Goal: Task Accomplishment & Management: Manage account settings

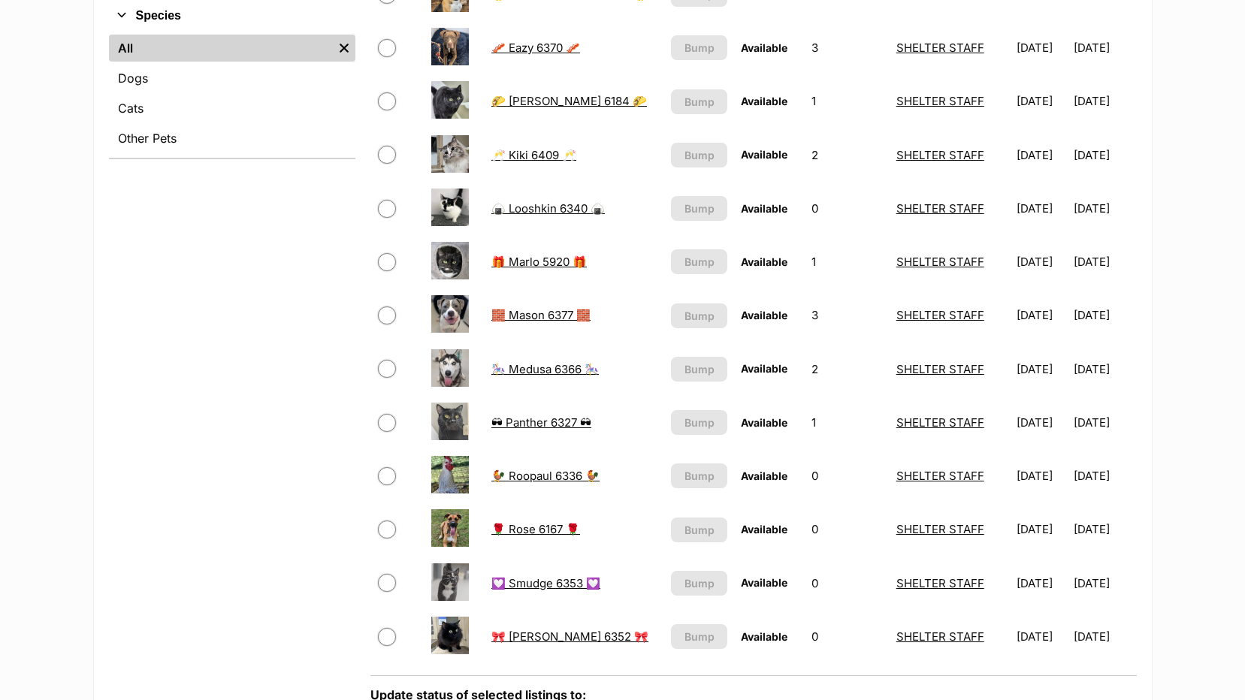
scroll to position [601, 0]
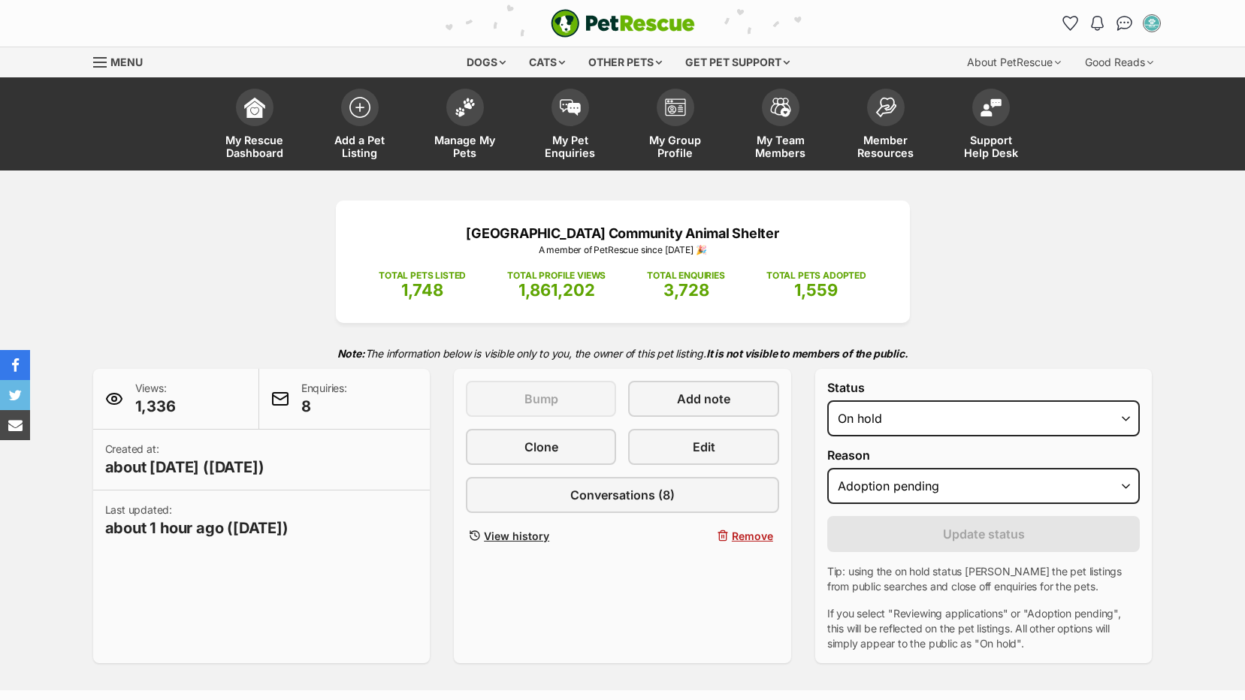
select select "adoption_pending"
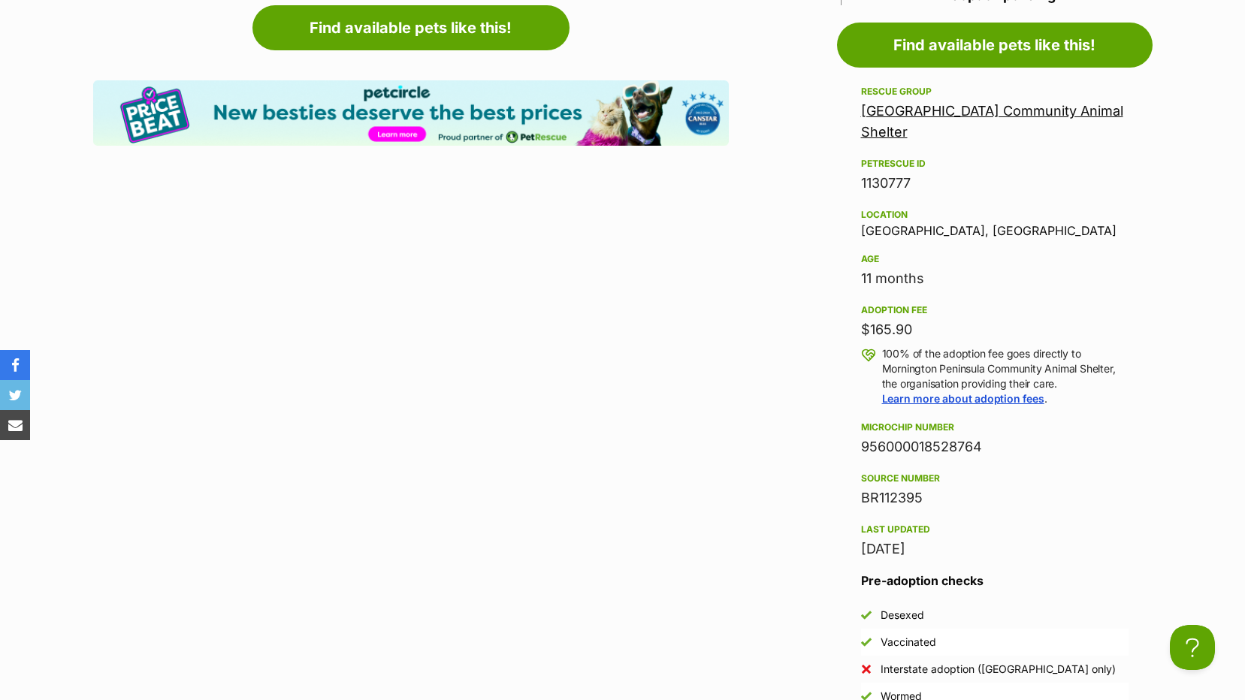
scroll to position [1502, 0]
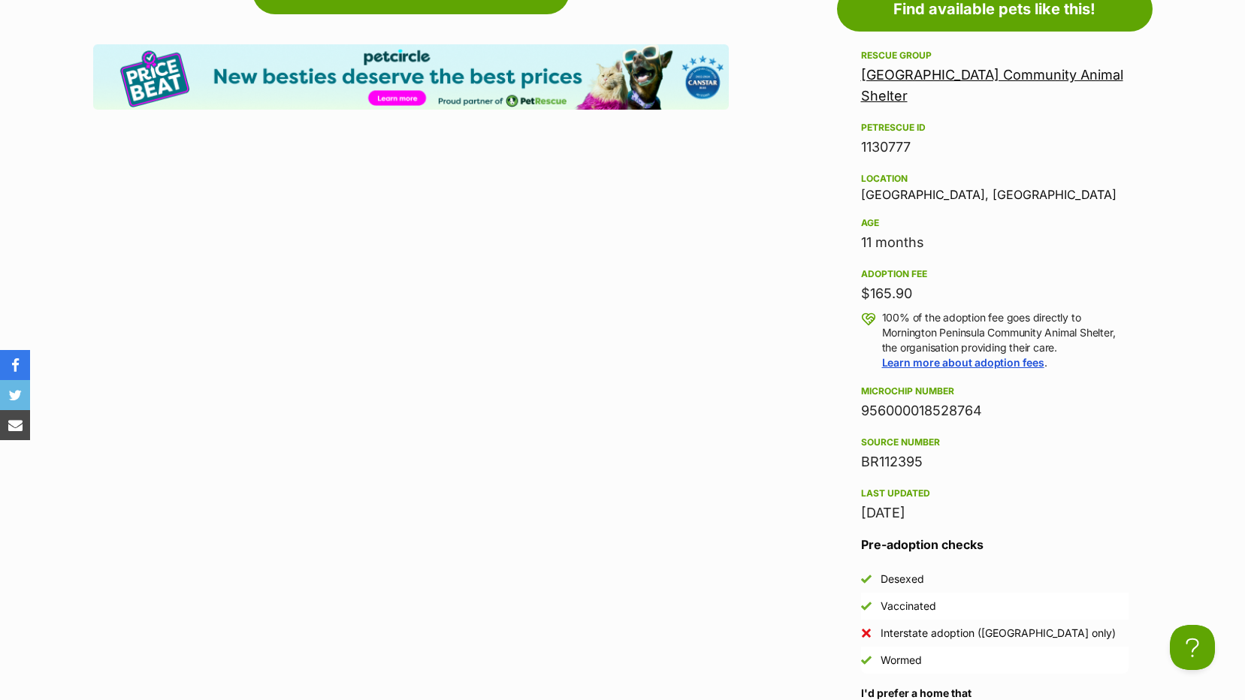
drag, startPoint x: 861, startPoint y: 128, endPoint x: 918, endPoint y: 150, distance: 61.1
click at [919, 153] on div "PetRescue ID 1130777" at bounding box center [994, 138] width 267 height 39
drag, startPoint x: 918, startPoint y: 150, endPoint x: 895, endPoint y: 147, distance: 22.7
copy div "PetRescue ID 1130777"
drag, startPoint x: 980, startPoint y: 411, endPoint x: 858, endPoint y: 413, distance: 121.7
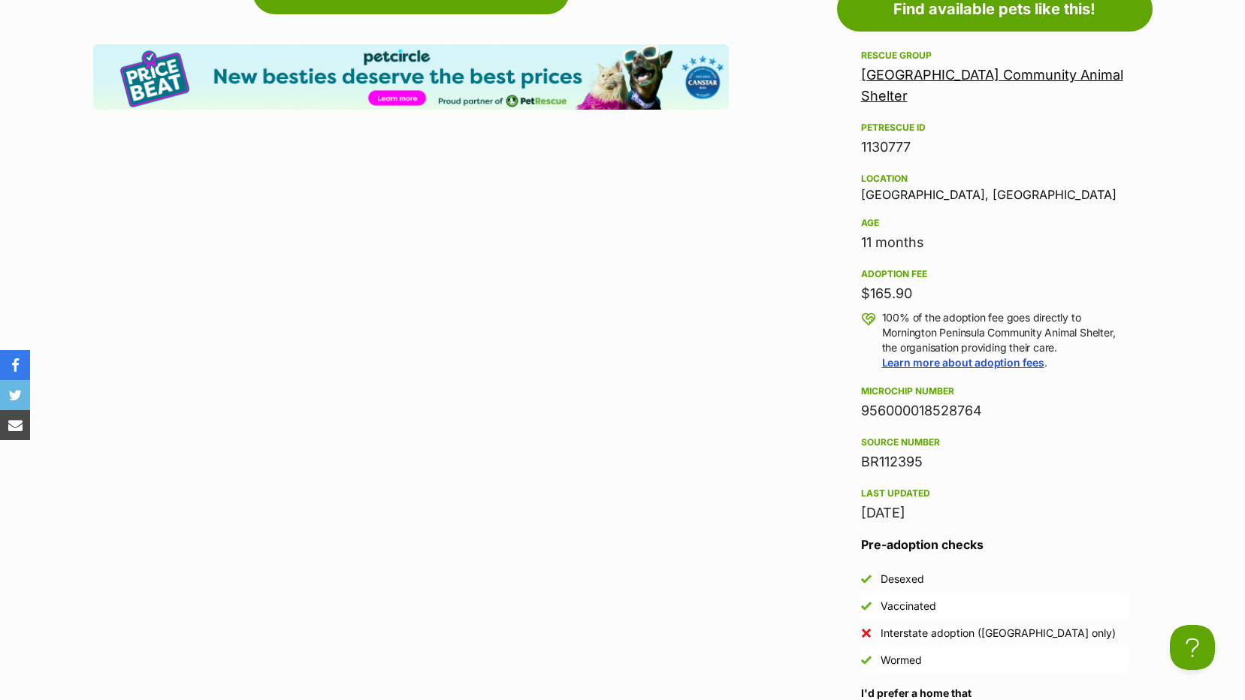
click at [858, 413] on aside "Rescue group Mornington Peninsula Community Animal Shelter PetRescue ID 1130777…" at bounding box center [994, 420] width 315 height 747
drag, startPoint x: 858, startPoint y: 413, endPoint x: 870, endPoint y: 415, distance: 11.5
copy div "956000018528764"
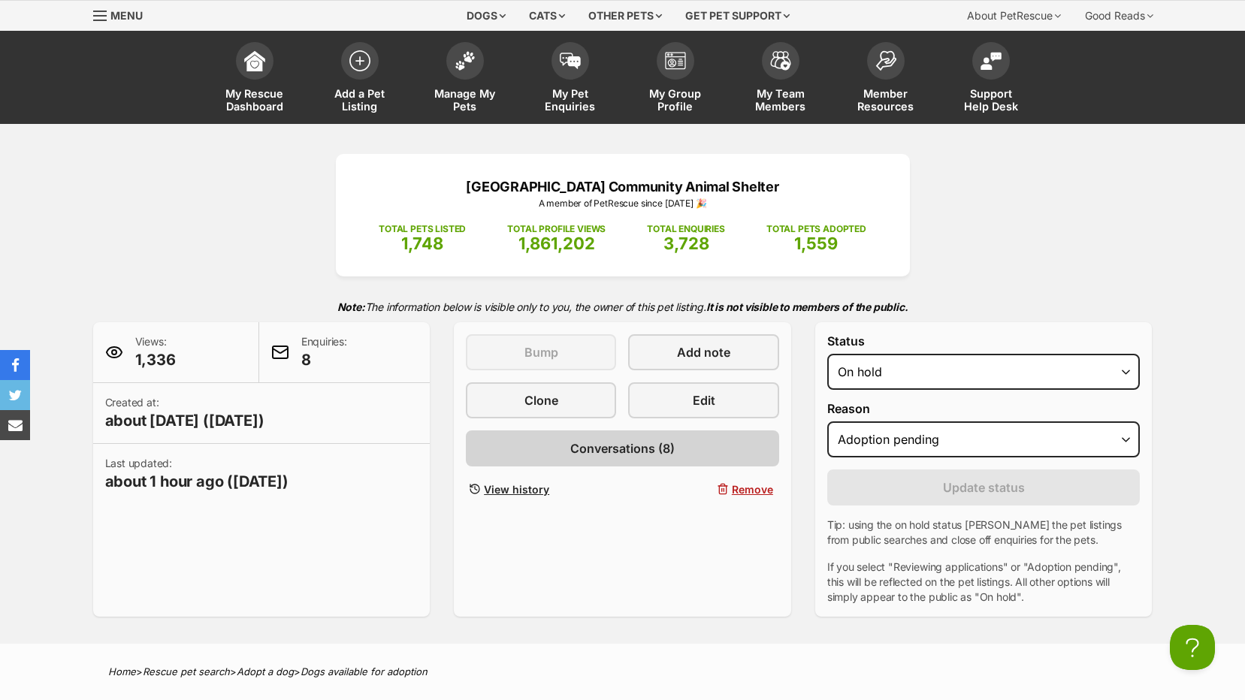
scroll to position [0, 0]
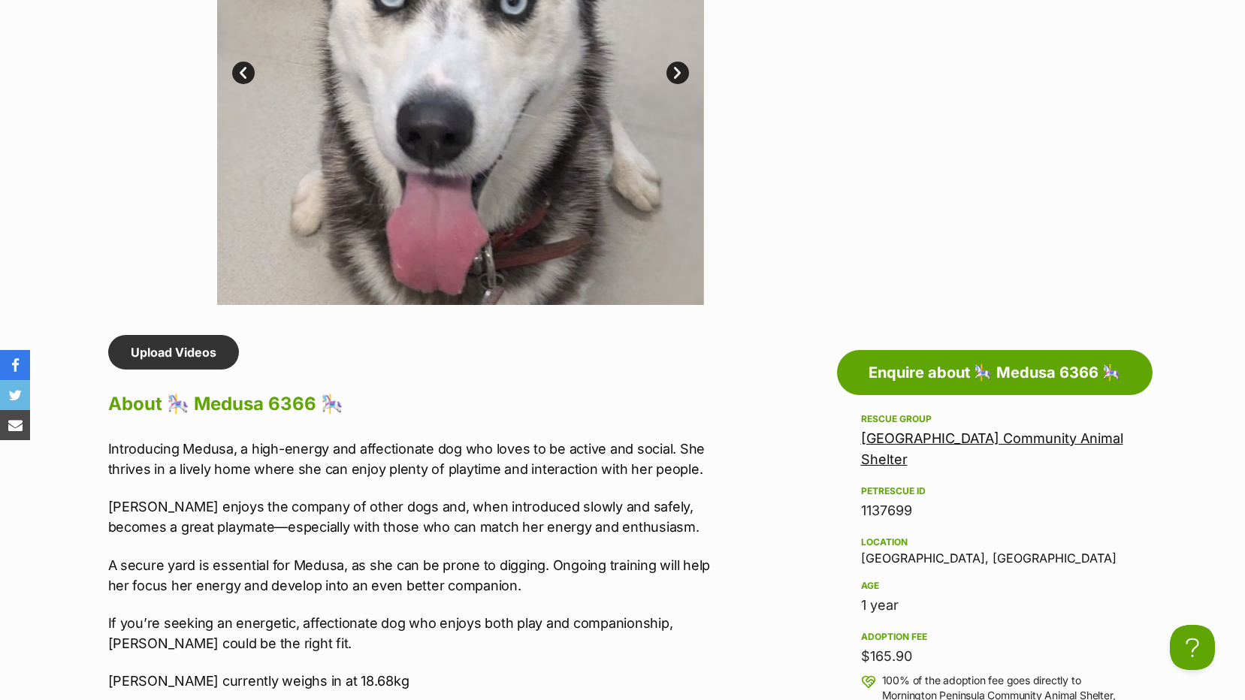
scroll to position [1202, 0]
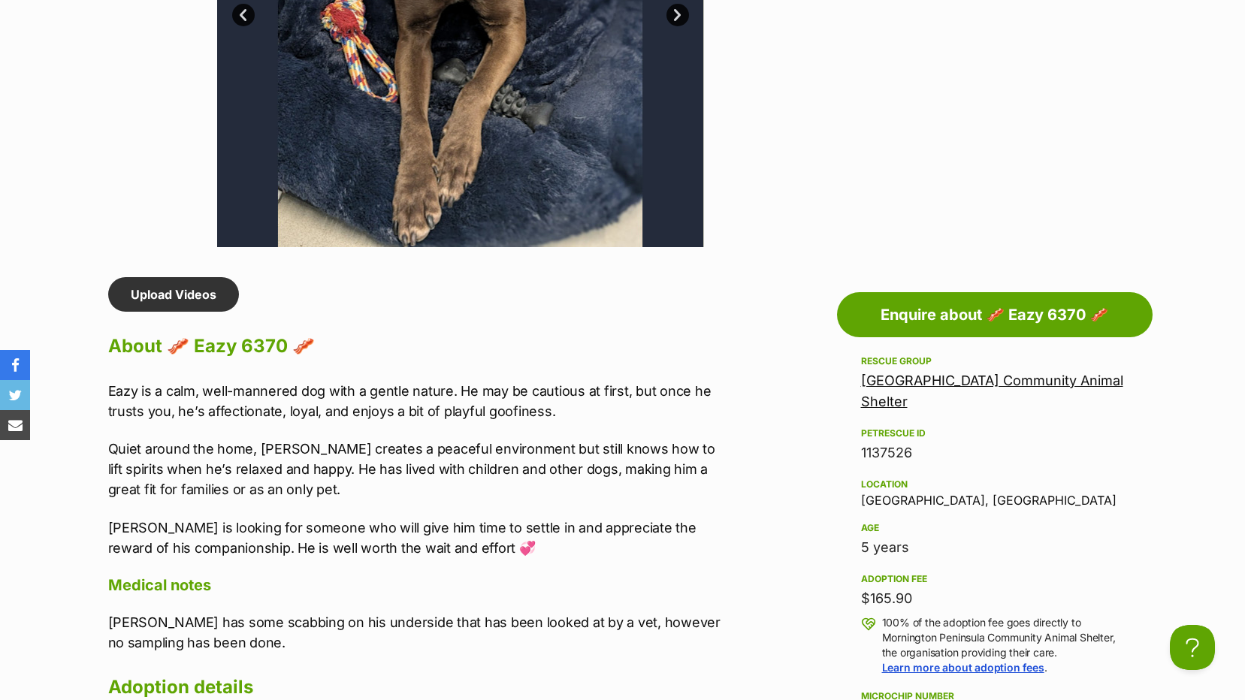
scroll to position [1277, 0]
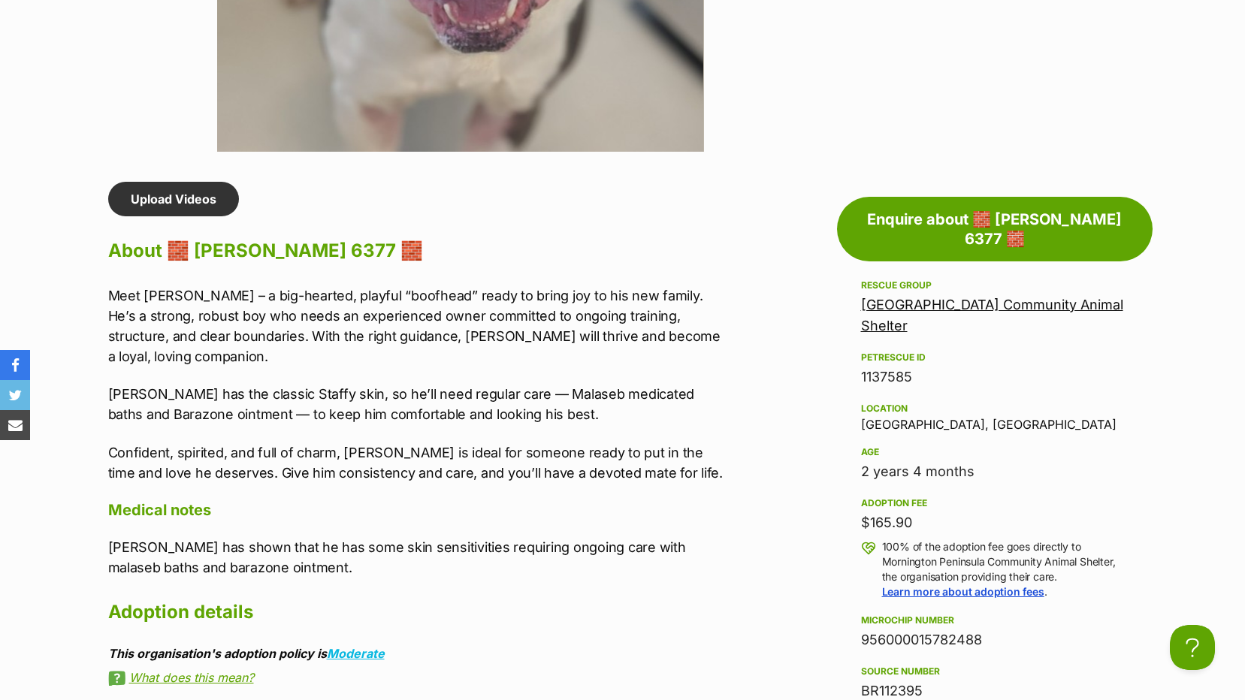
scroll to position [976, 0]
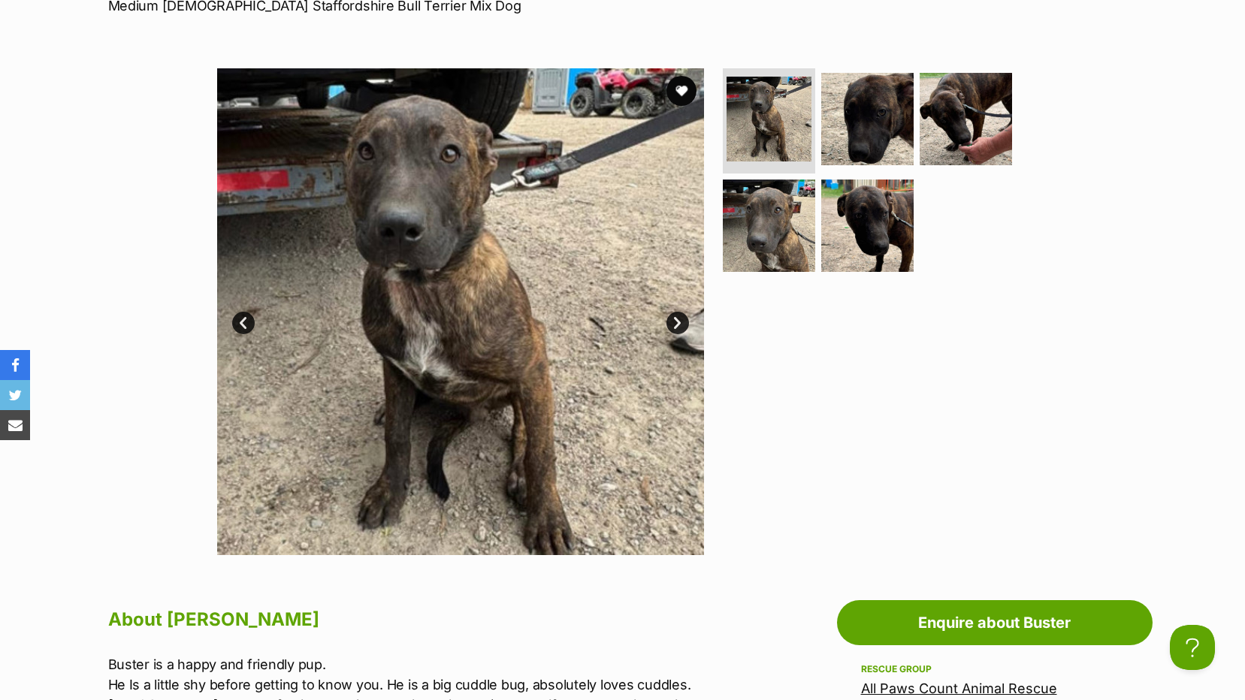
scroll to position [300, 0]
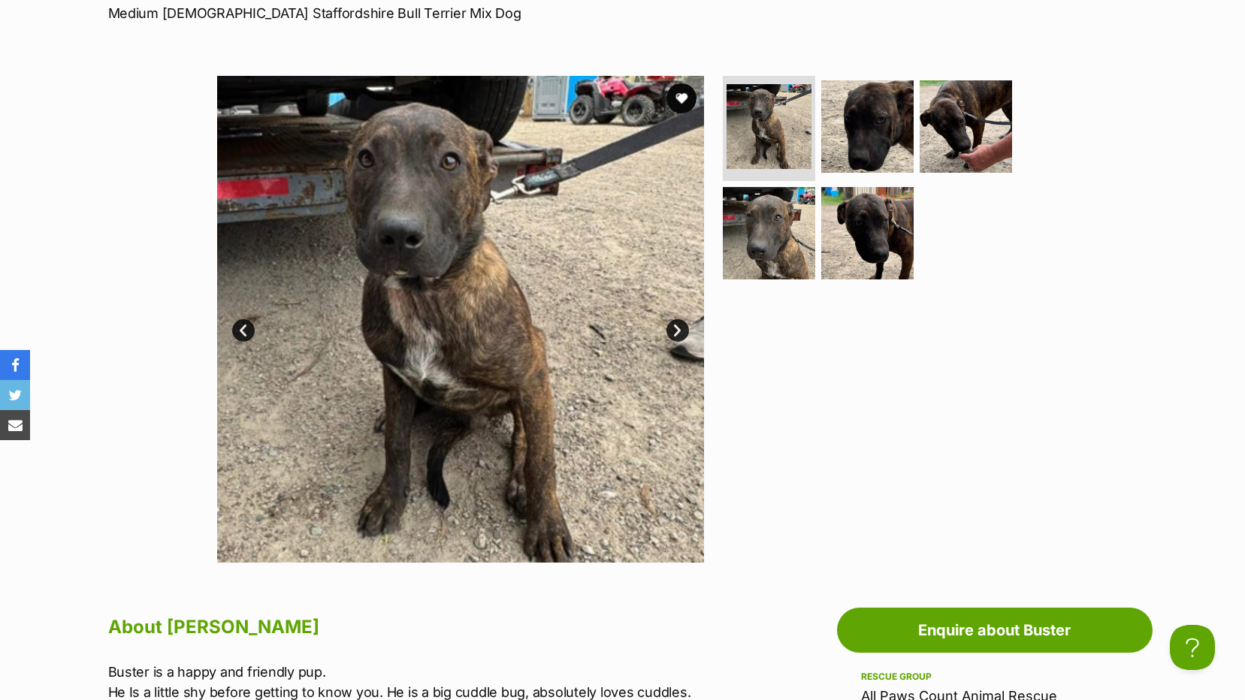
click at [674, 335] on link "Next" at bounding box center [677, 330] width 23 height 23
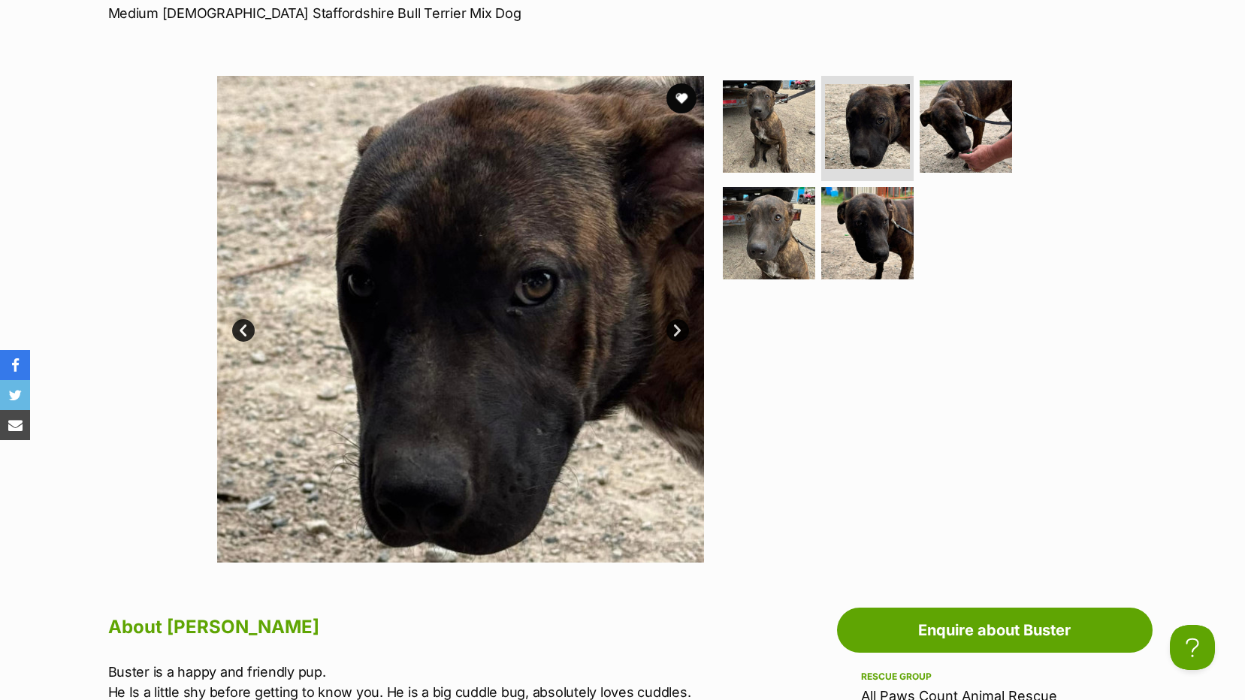
click at [674, 335] on link "Next" at bounding box center [677, 330] width 23 height 23
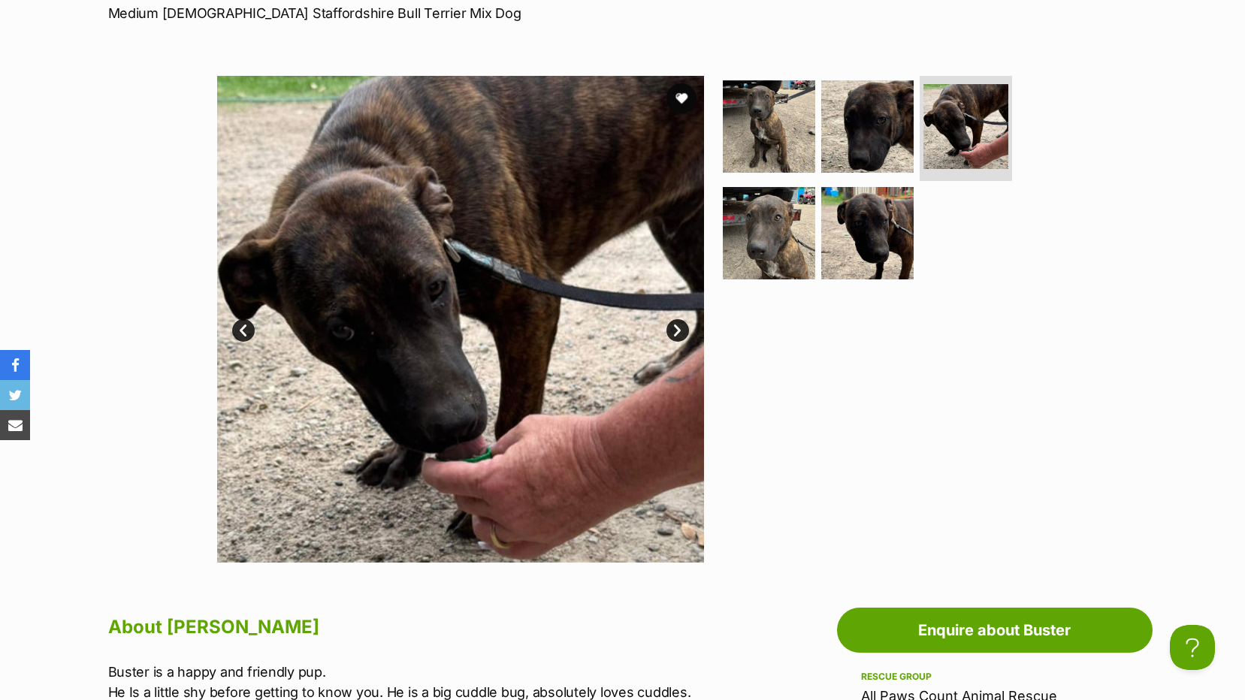
click at [674, 335] on link "Next" at bounding box center [677, 330] width 23 height 23
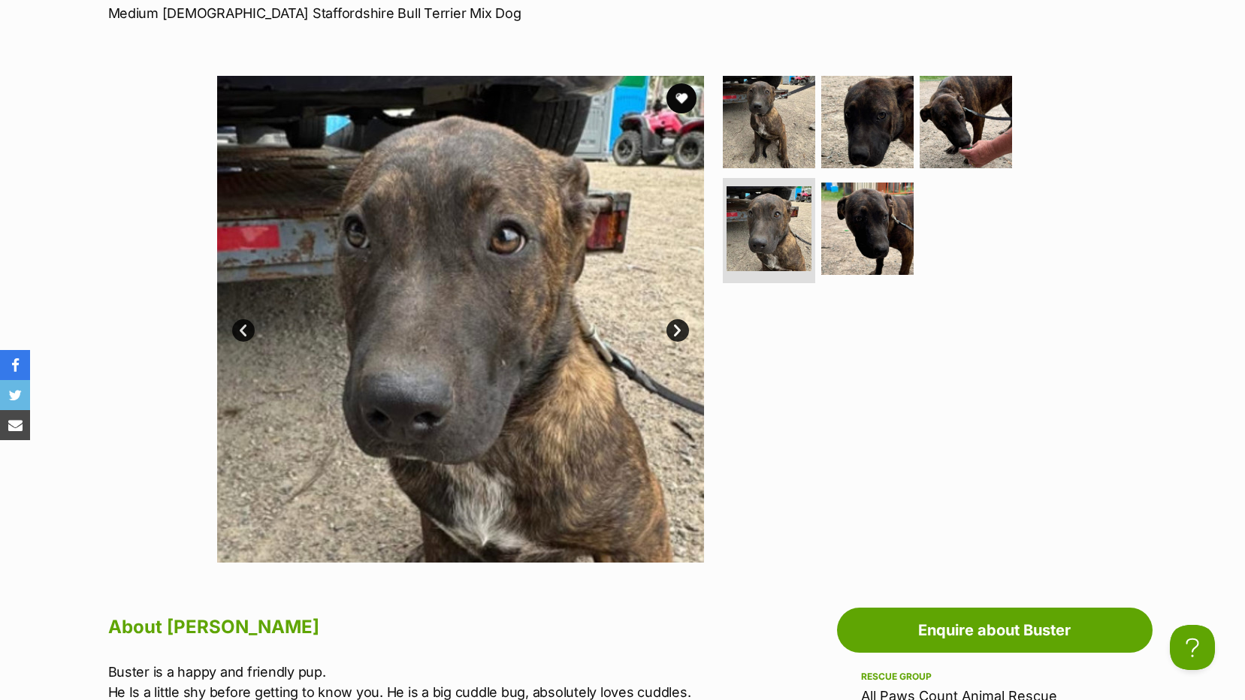
click at [674, 335] on link "Next" at bounding box center [677, 330] width 23 height 23
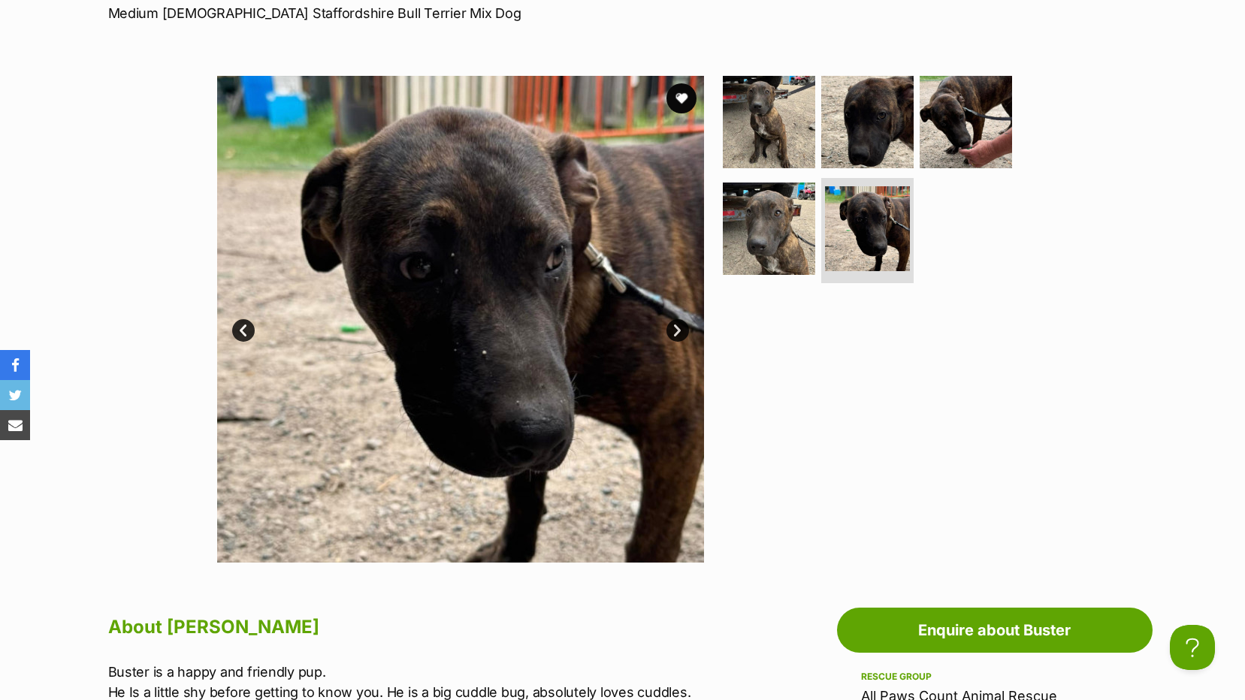
click at [674, 335] on link "Next" at bounding box center [677, 330] width 23 height 23
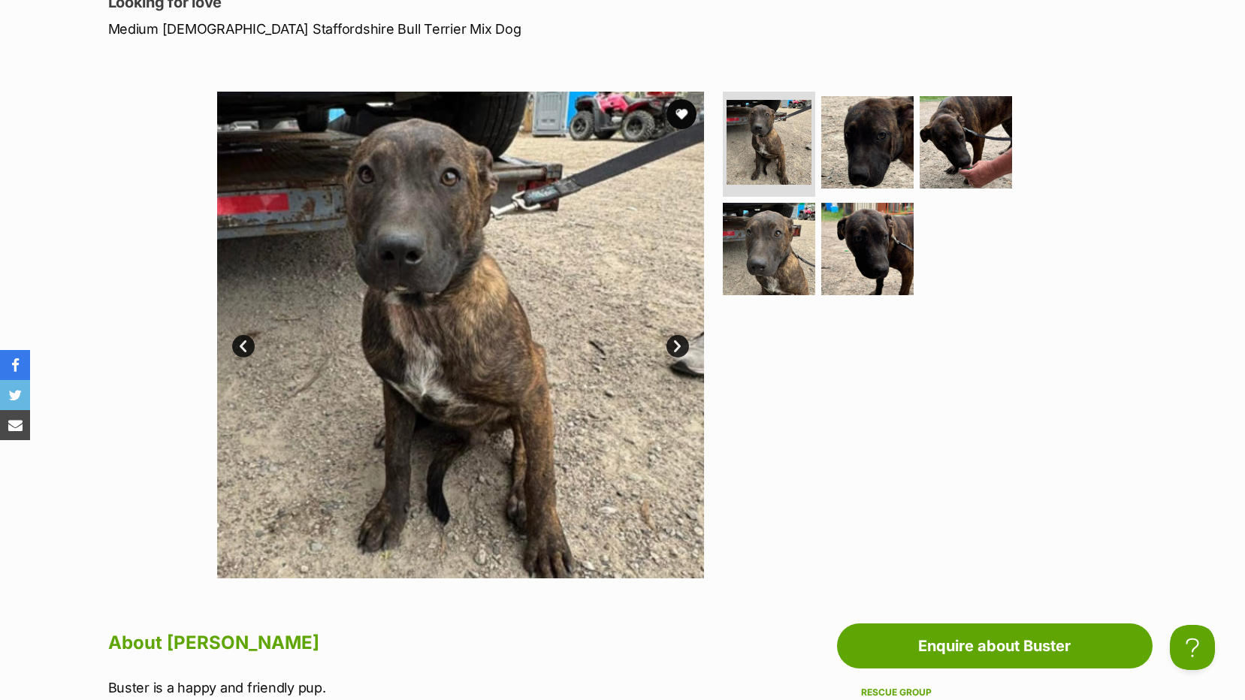
scroll to position [225, 0]
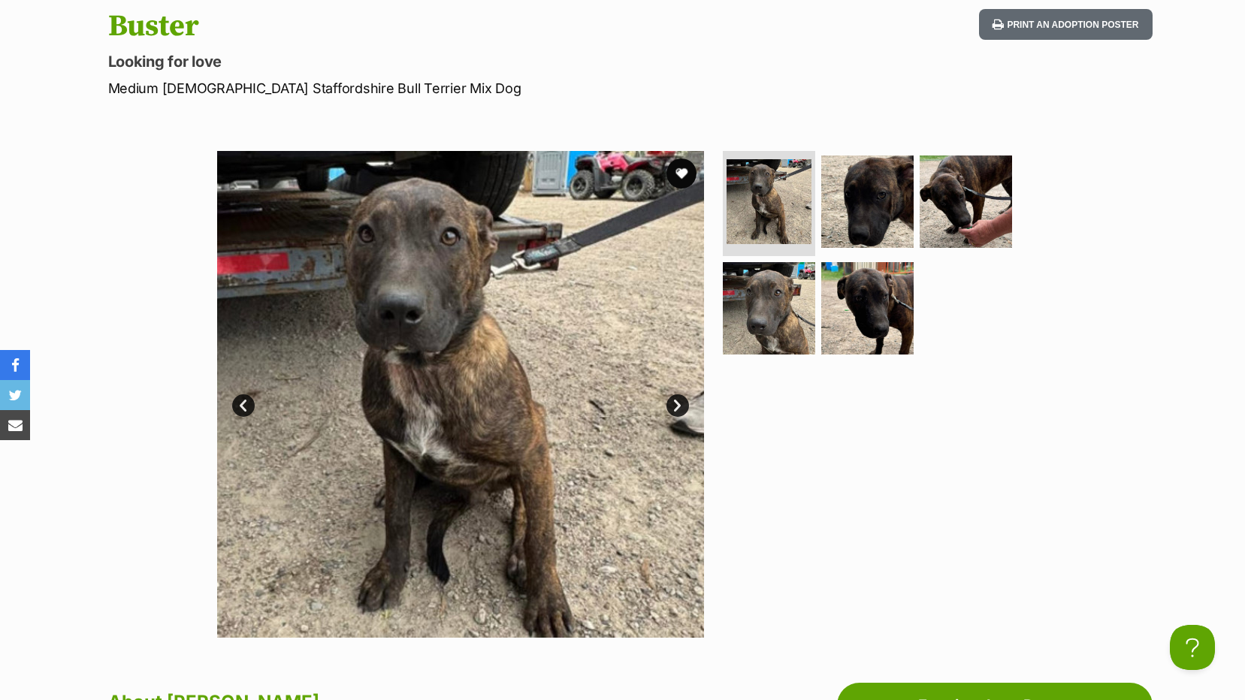
click at [673, 401] on link "Next" at bounding box center [677, 405] width 23 height 23
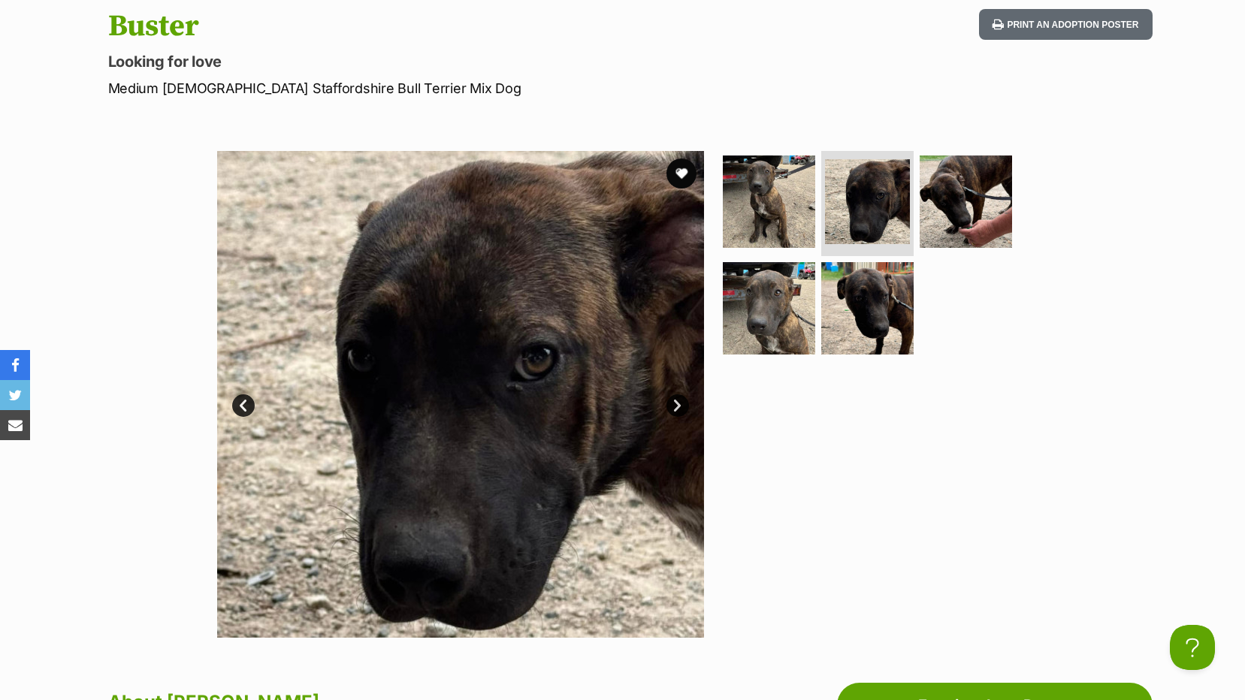
click at [673, 401] on link "Next" at bounding box center [677, 405] width 23 height 23
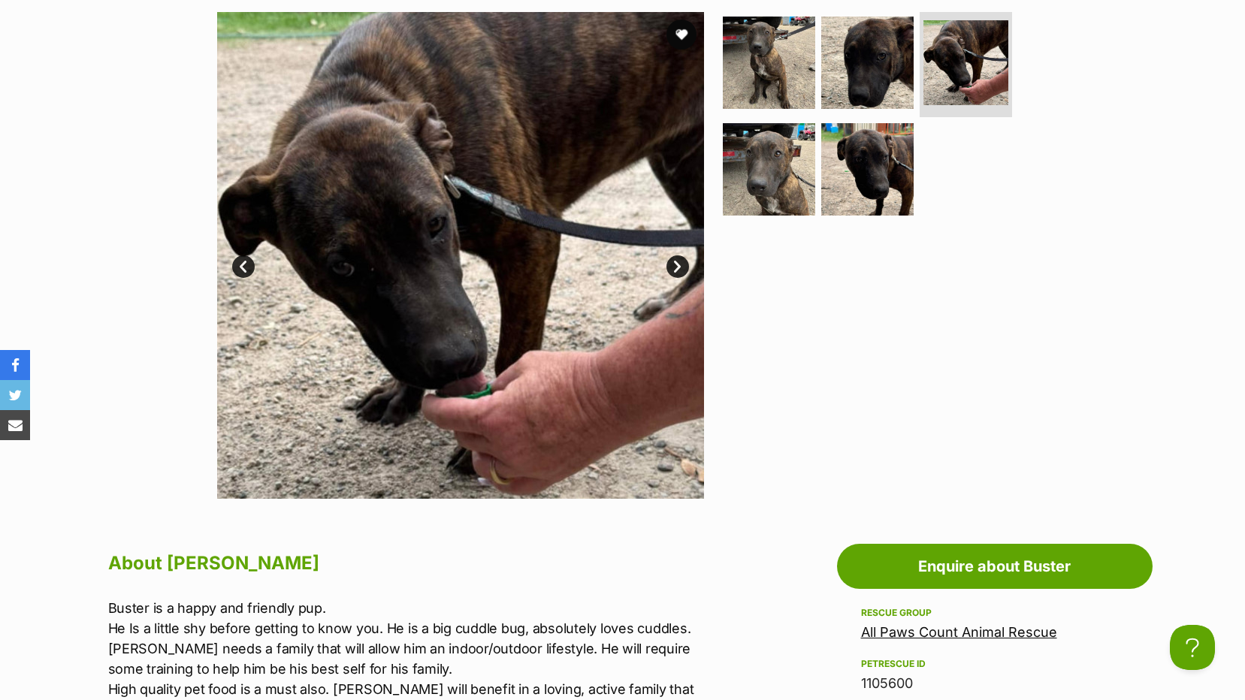
scroll to position [75, 0]
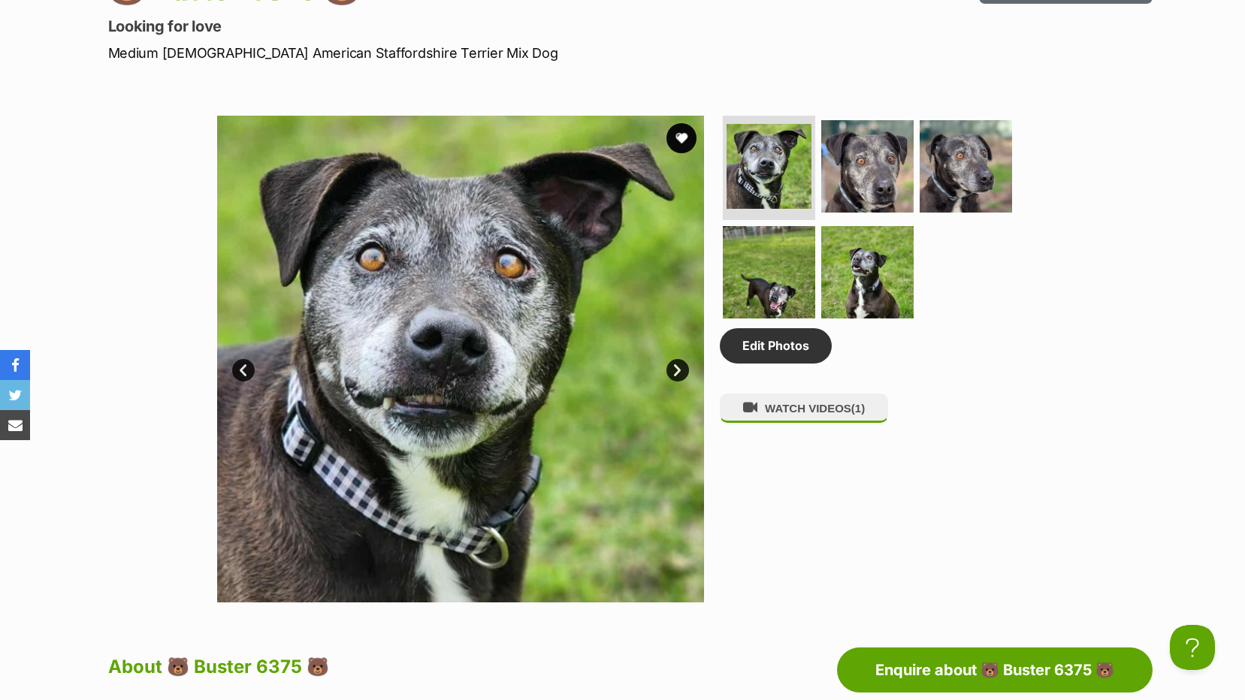
scroll to position [1202, 0]
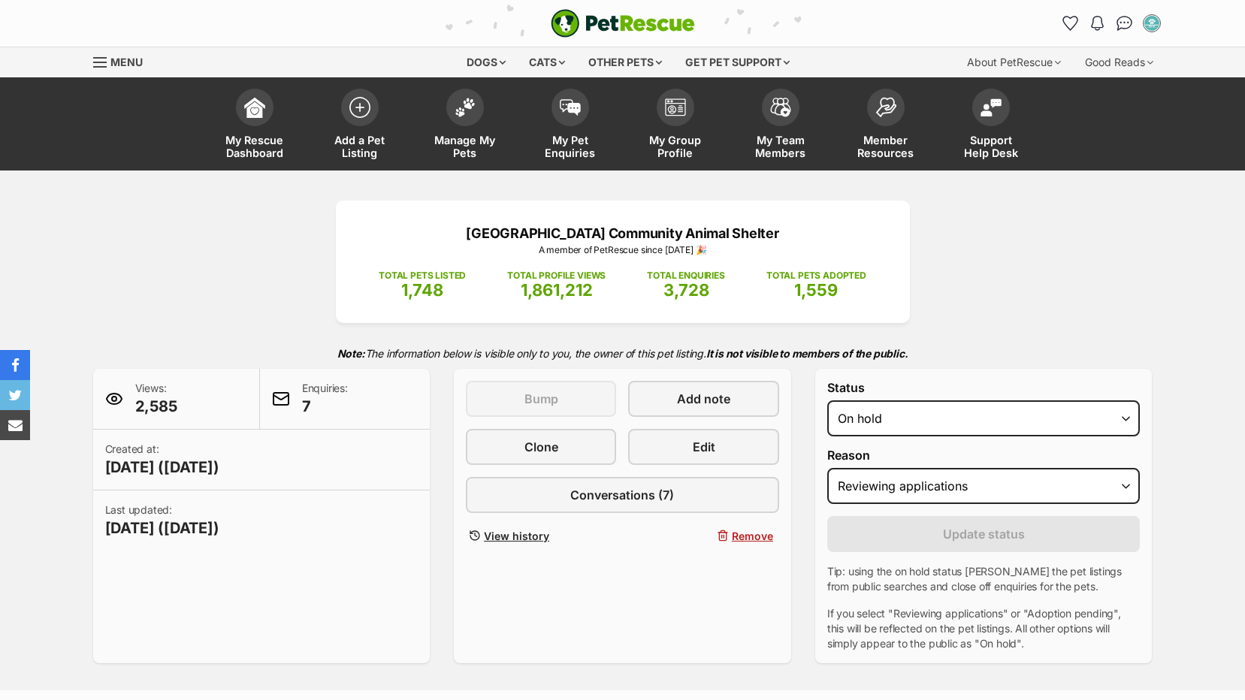
select select "reviewing_applications"
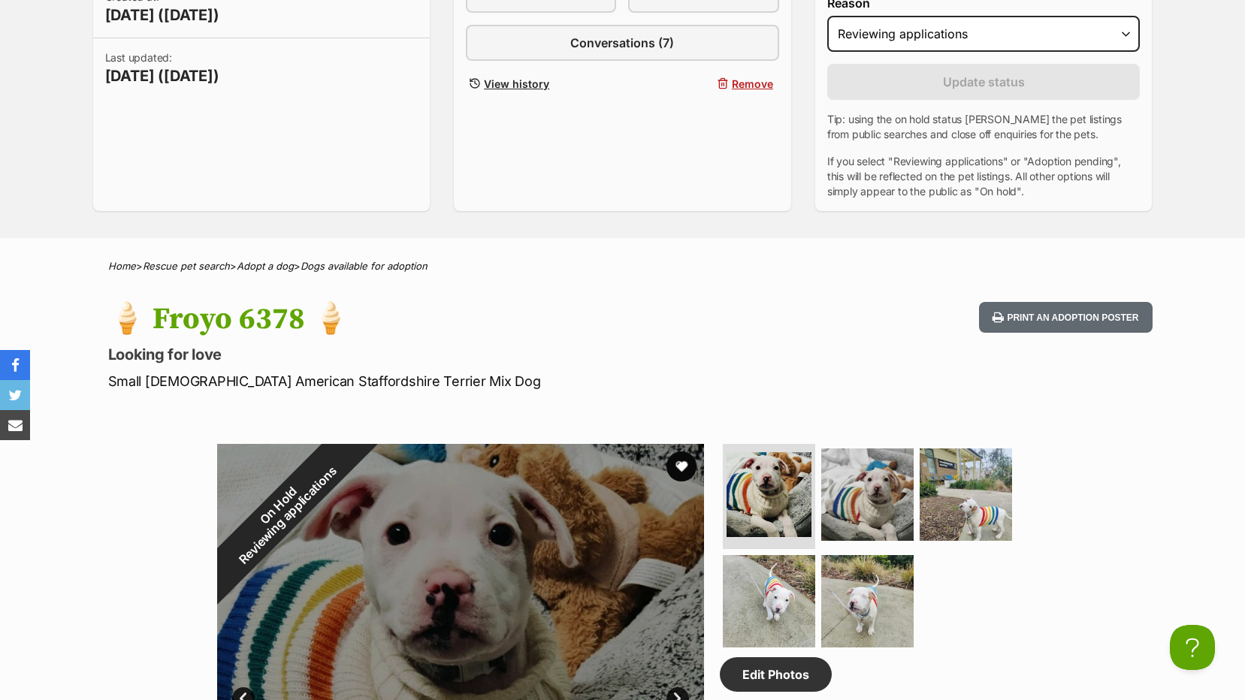
scroll to position [451, 0]
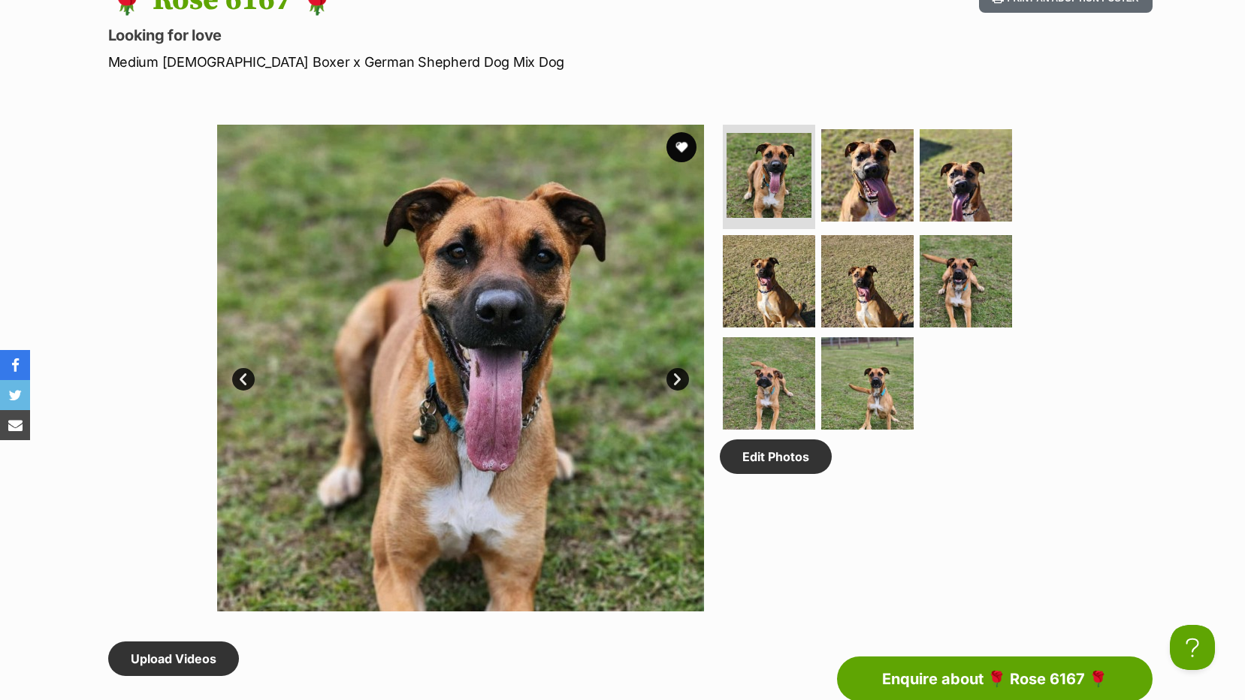
scroll to position [601, 0]
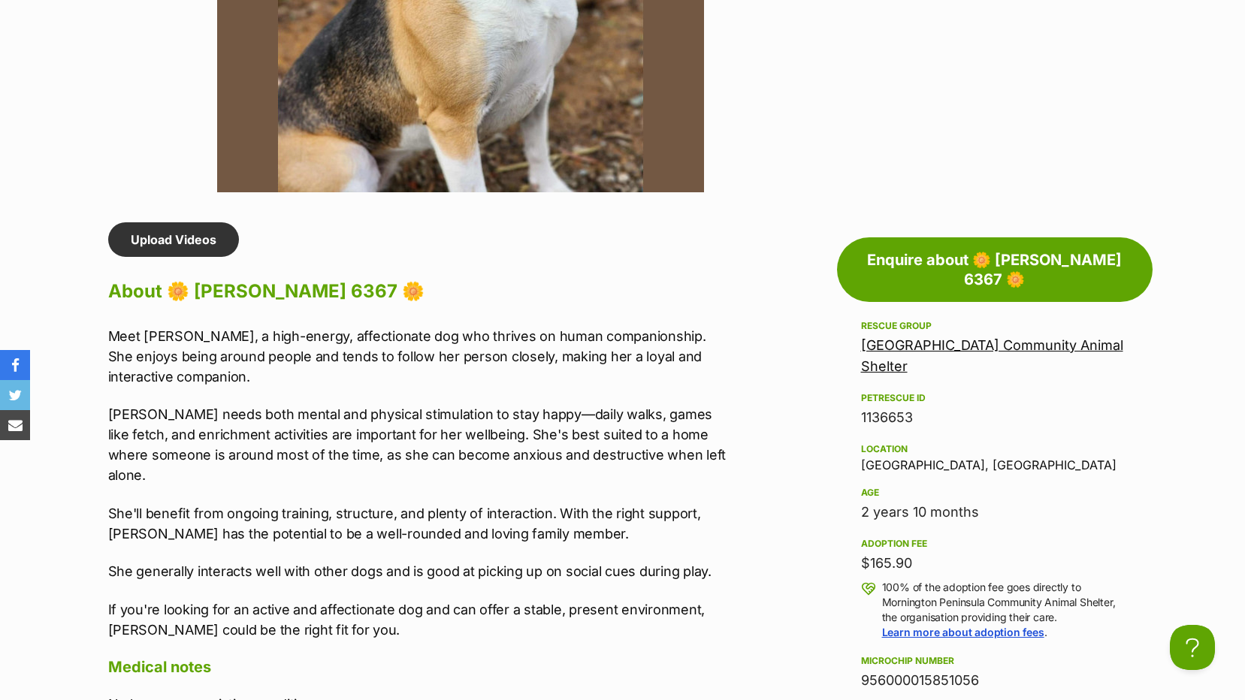
scroll to position [1052, 0]
